Goal: Navigation & Orientation: Understand site structure

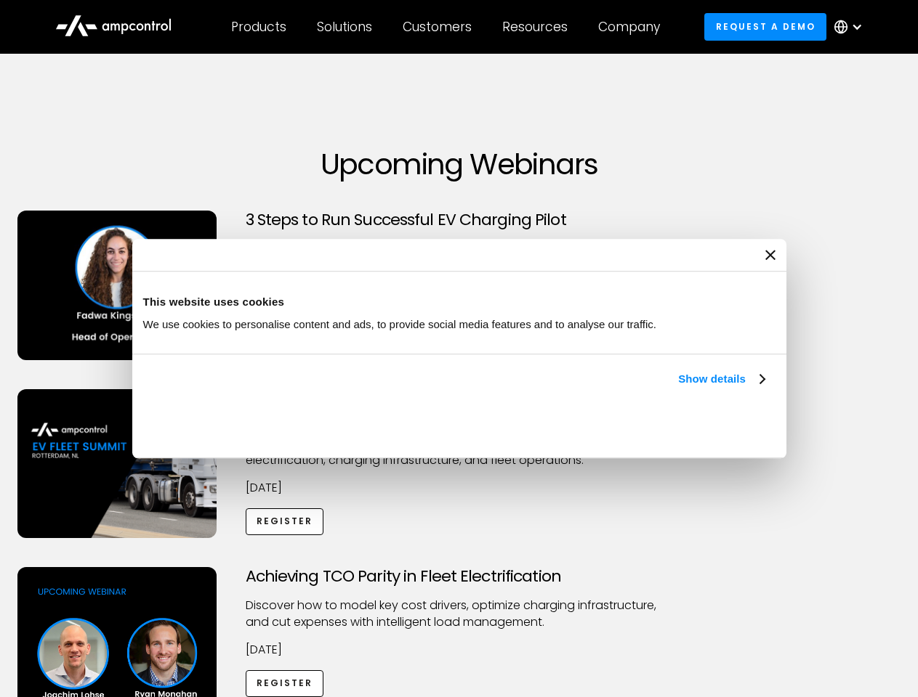
click at [678, 388] on link "Show details" at bounding box center [721, 379] width 86 height 17
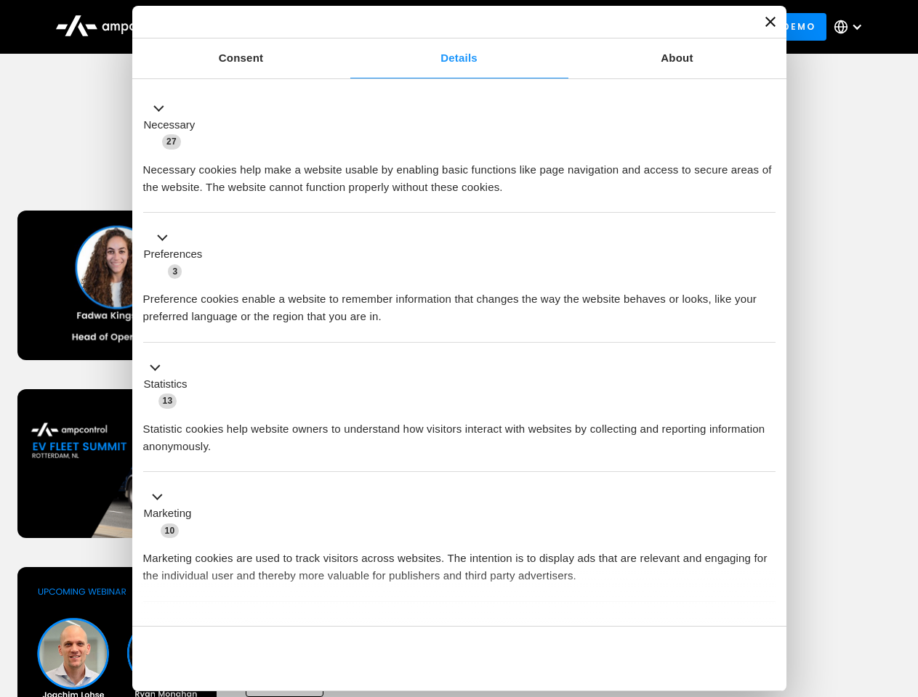
click at [766, 602] on ul "Necessary 27 Necessary cookies help make a website usable by enabling basic fun…" at bounding box center [459, 383] width 646 height 599
click at [902, 586] on div "Achieving TCO Parity in Fleet Electrification Discover how to model key cost dr…" at bounding box center [459, 681] width 912 height 228
click at [447, 27] on div "Customers" at bounding box center [436, 27] width 69 height 16
click at [258, 27] on div "Products" at bounding box center [258, 27] width 55 height 16
click at [345, 27] on div "Solutions" at bounding box center [344, 27] width 55 height 16
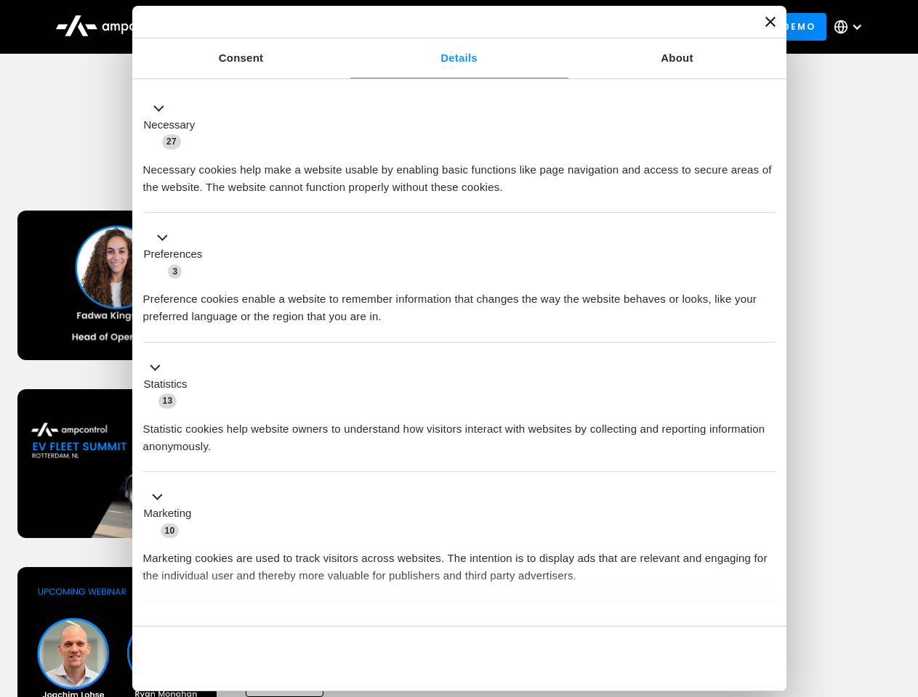
click at [440, 27] on div "Customers" at bounding box center [436, 27] width 69 height 16
click at [538, 27] on div "Resources" at bounding box center [534, 27] width 65 height 16
click at [634, 27] on div "Company" at bounding box center [629, 27] width 62 height 16
click at [851, 27] on div at bounding box center [857, 27] width 12 height 12
